Goal: Find specific page/section: Find specific page/section

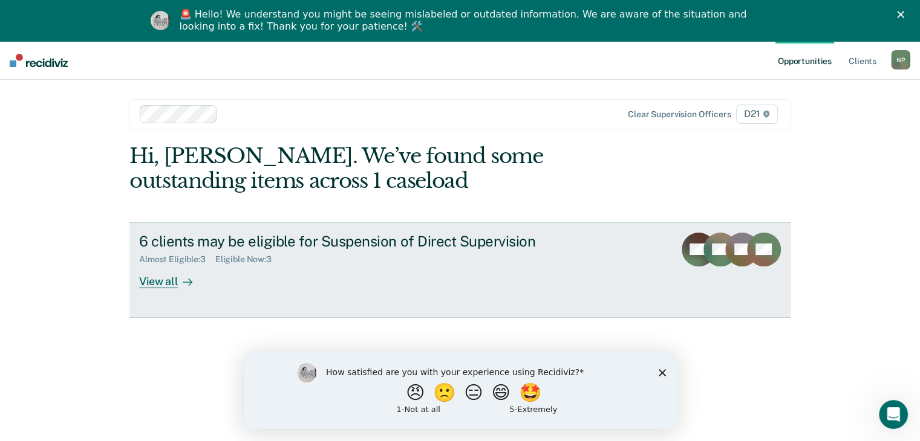
click at [152, 280] on div "View all" at bounding box center [173, 277] width 68 height 24
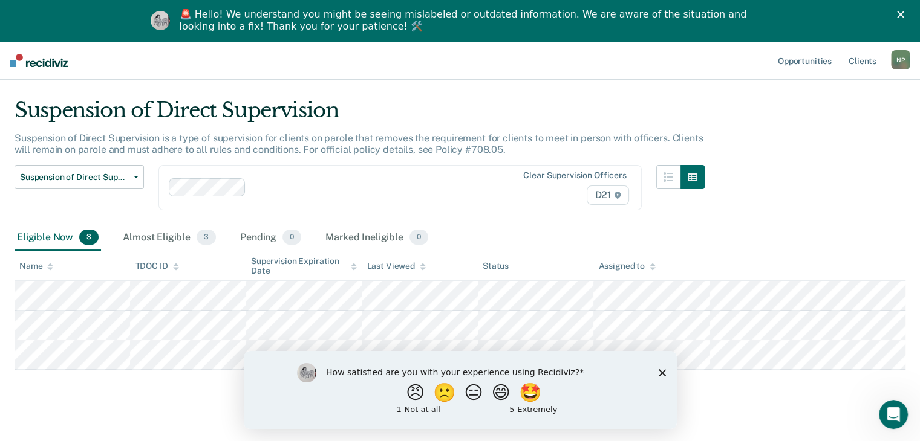
scroll to position [41, 0]
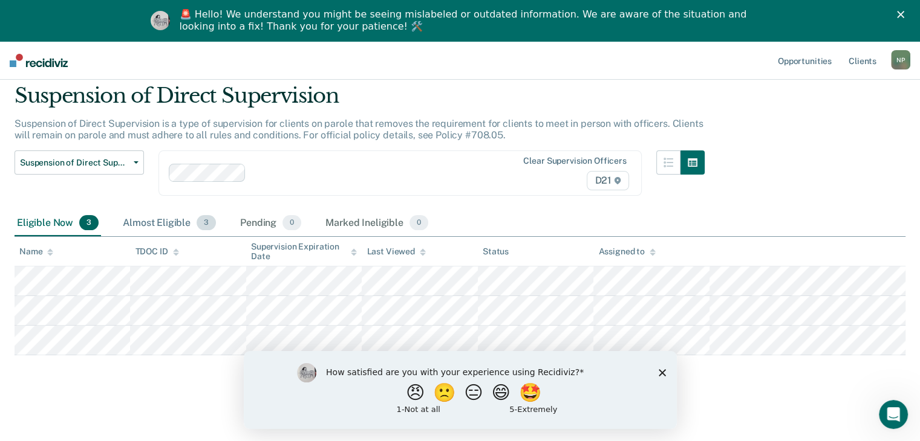
click at [146, 230] on div "Almost Eligible 3" at bounding box center [169, 223] width 98 height 27
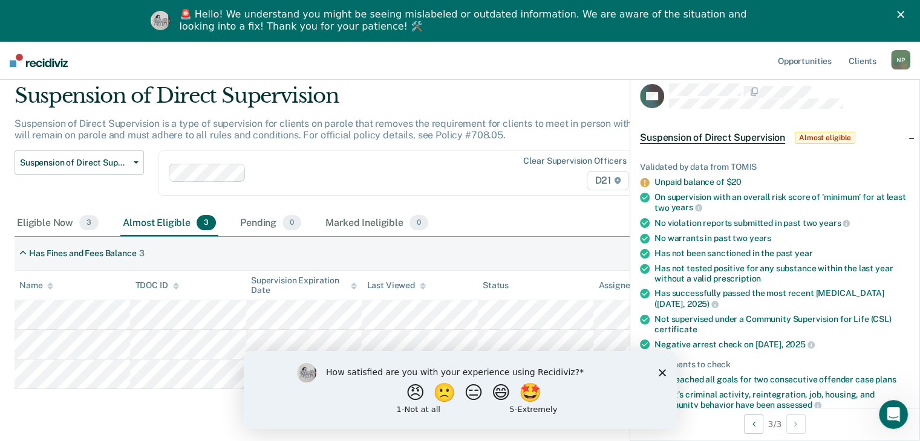
click at [663, 369] on icon "Close survey" at bounding box center [661, 372] width 7 height 7
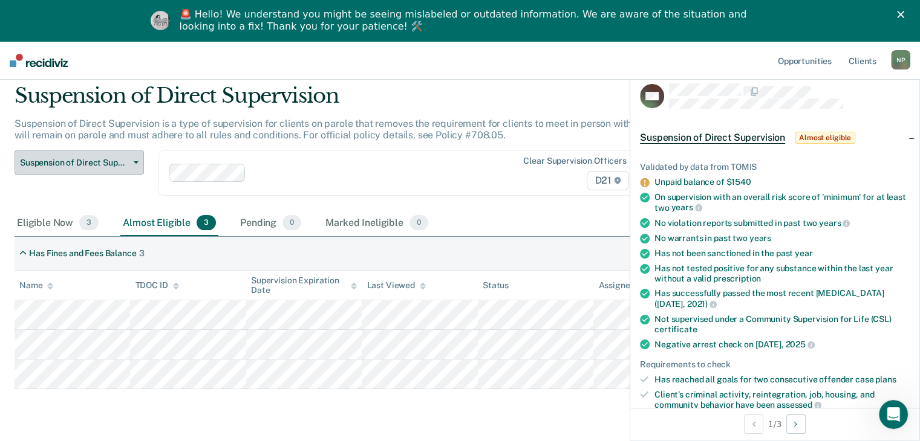
click at [135, 166] on button "Suspension of Direct Supervision" at bounding box center [79, 163] width 129 height 24
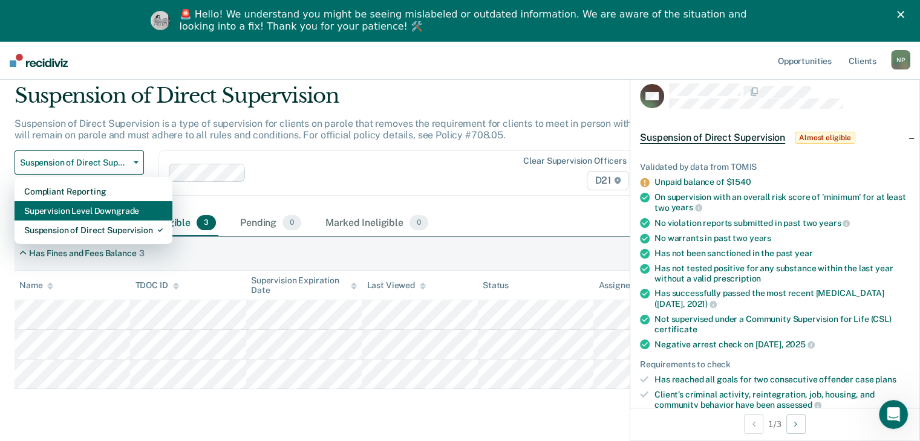
click at [134, 206] on div "Supervision Level Downgrade" at bounding box center [93, 210] width 138 height 19
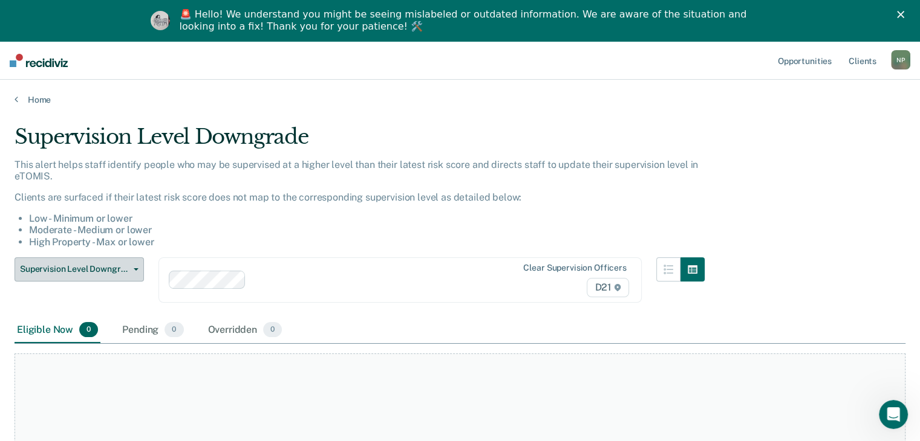
click at [102, 278] on button "Supervision Level Downgrade" at bounding box center [79, 270] width 129 height 24
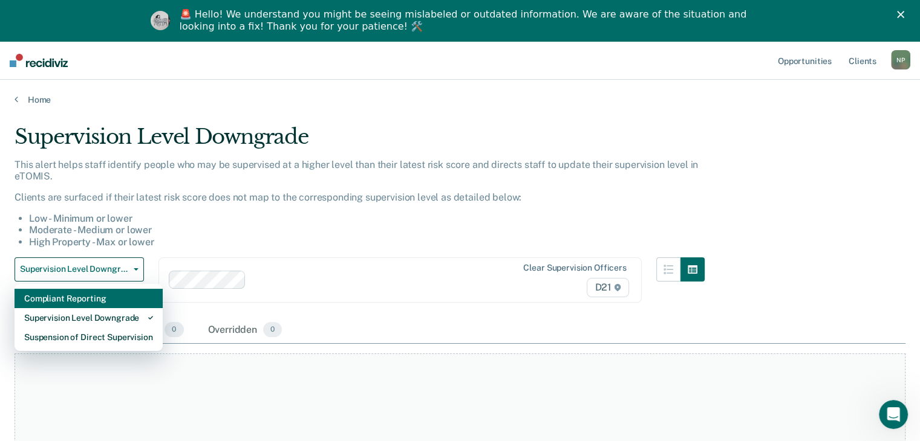
click at [93, 298] on div "Compliant Reporting" at bounding box center [88, 298] width 129 height 19
